Goal: Entertainment & Leisure: Browse casually

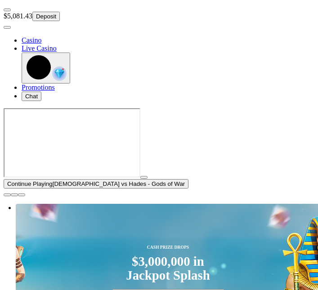
click at [7, 195] on span "close icon" at bounding box center [7, 195] width 0 height 0
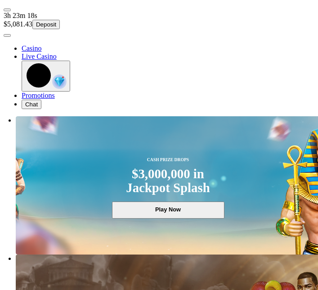
click at [7, 35] on span "user-circle icon" at bounding box center [7, 35] width 0 height 0
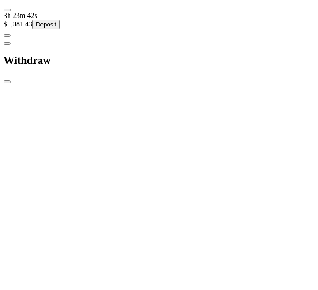
click at [7, 82] on span "close icon" at bounding box center [7, 82] width 0 height 0
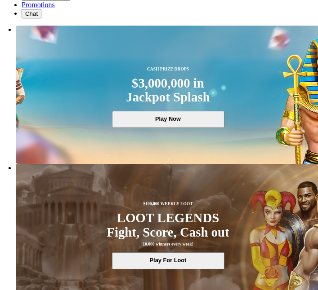
scroll to position [92, 0]
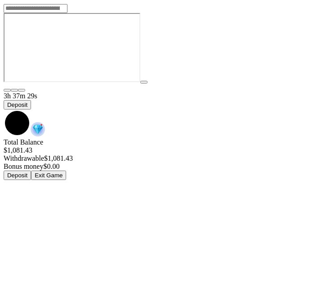
click at [4, 110] on span "chevron-down icon" at bounding box center [4, 110] width 0 height 0
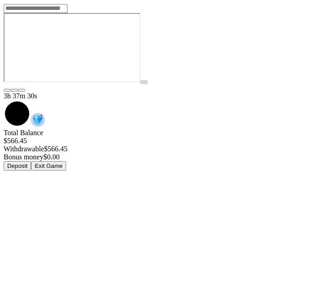
click at [66, 161] on button "Exit Game" at bounding box center [48, 165] width 35 height 9
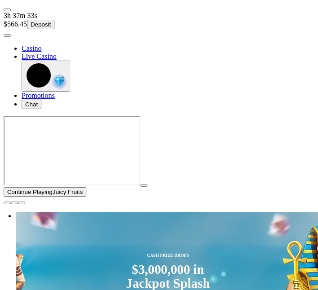
click at [7, 203] on span "close icon" at bounding box center [7, 203] width 0 height 0
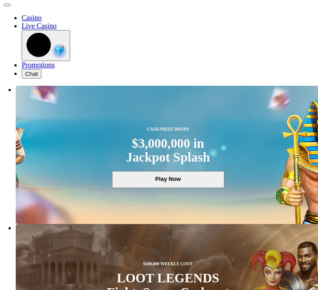
scroll to position [33, 0]
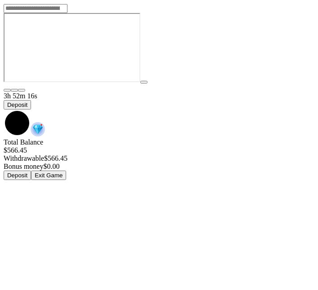
click at [4, 110] on span "chevron-down icon" at bounding box center [4, 110] width 0 height 0
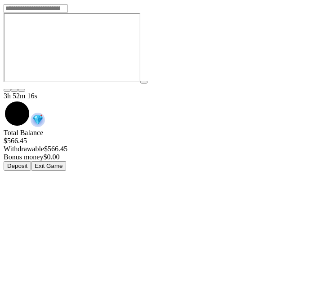
click at [66, 161] on button "Exit Game" at bounding box center [48, 165] width 35 height 9
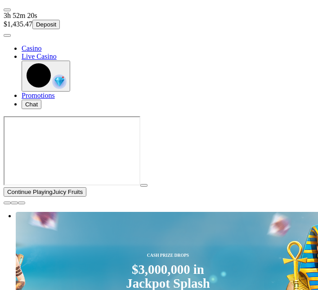
click at [7, 203] on span "close icon" at bounding box center [7, 203] width 0 height 0
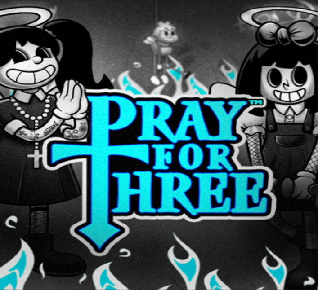
type input "***"
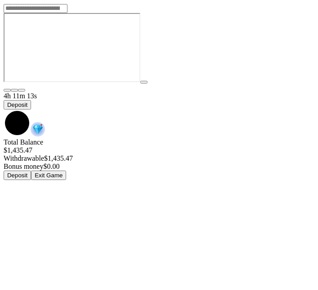
click at [4, 110] on span "chevron-down icon" at bounding box center [4, 110] width 0 height 0
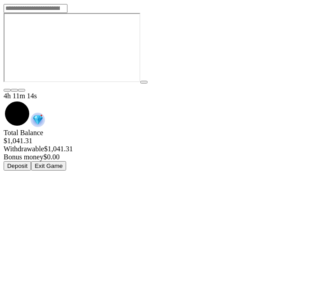
click at [66, 161] on button "Exit Game" at bounding box center [48, 165] width 35 height 9
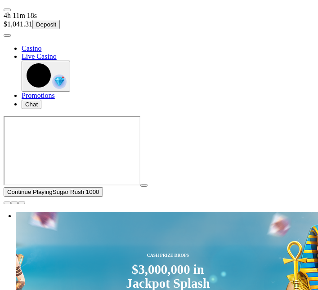
click at [7, 203] on span "close icon" at bounding box center [7, 203] width 0 height 0
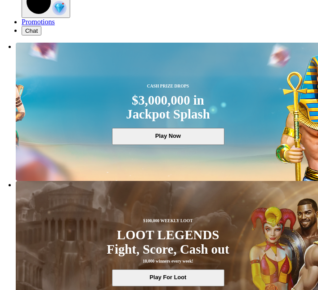
scroll to position [75, 0]
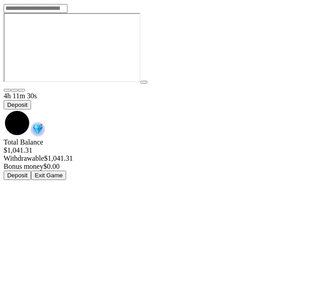
click at [4, 110] on span "chevron-down icon" at bounding box center [4, 110] width 0 height 0
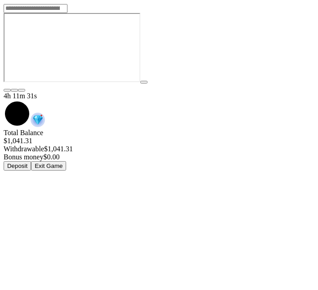
click at [66, 161] on button "Exit Game" at bounding box center [48, 165] width 35 height 9
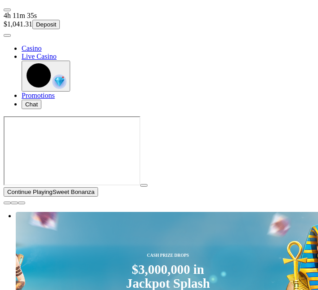
click at [7, 203] on span "close icon" at bounding box center [7, 203] width 0 height 0
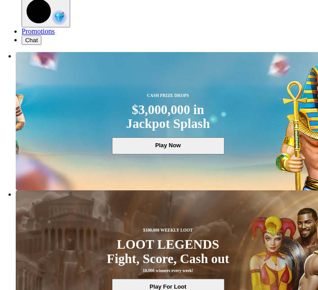
scroll to position [73, 0]
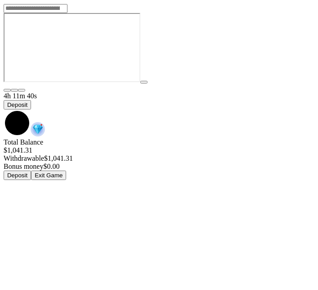
click at [4, 110] on span "chevron-down icon" at bounding box center [4, 110] width 0 height 0
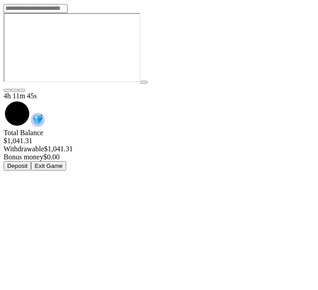
click at [66, 161] on button "Exit Game" at bounding box center [48, 165] width 35 height 9
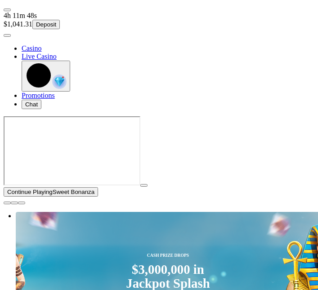
click at [7, 35] on span "user-circle icon" at bounding box center [7, 35] width 0 height 0
